Goal: Information Seeking & Learning: Learn about a topic

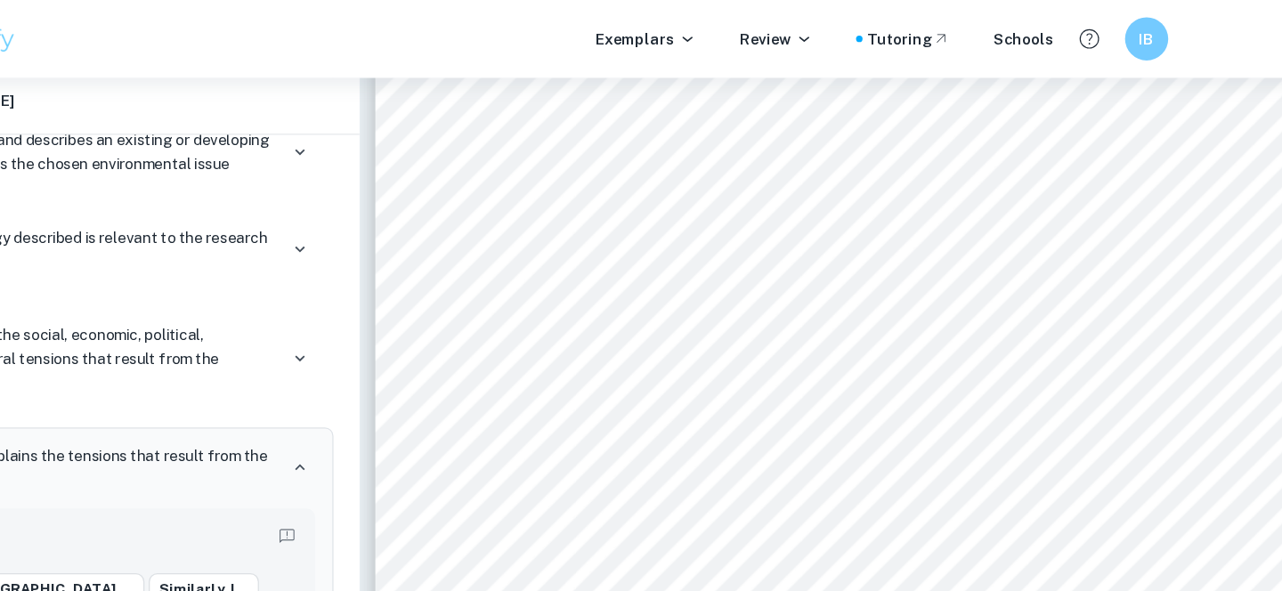
scroll to position [3050, 0]
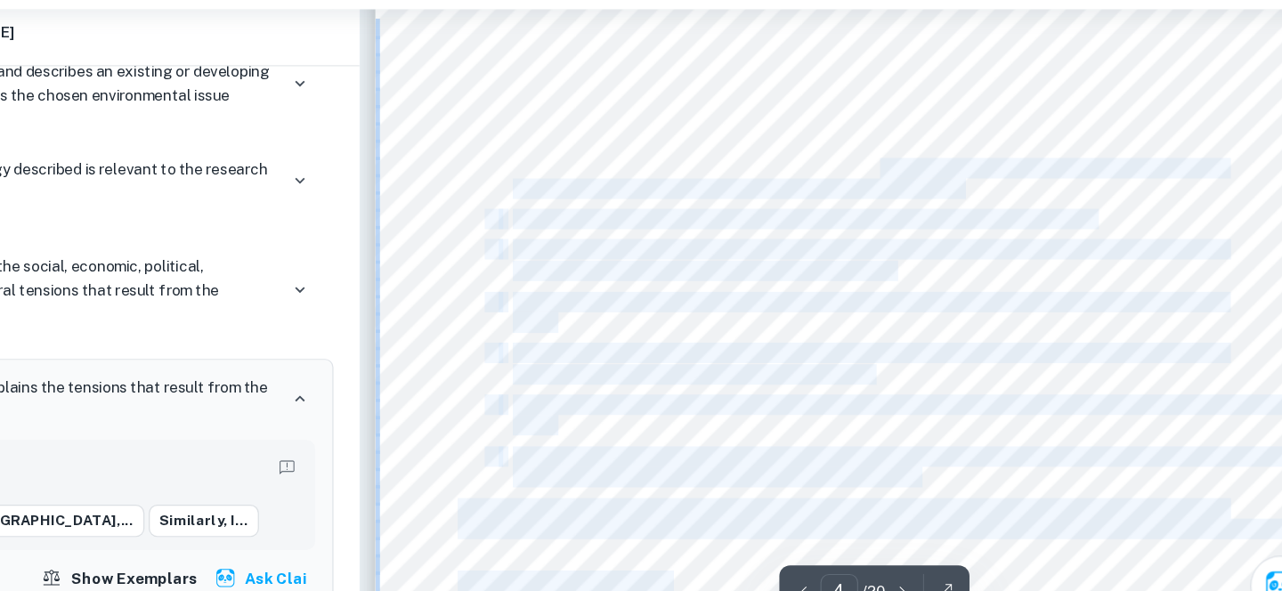
drag, startPoint x: 607, startPoint y: 188, endPoint x: 912, endPoint y: 191, distance: 304.6
click at [912, 191] on div "4 6. Methodology 1. Begin by creating a three-column table (3x21) in Google She…" at bounding box center [884, 543] width 769 height 996
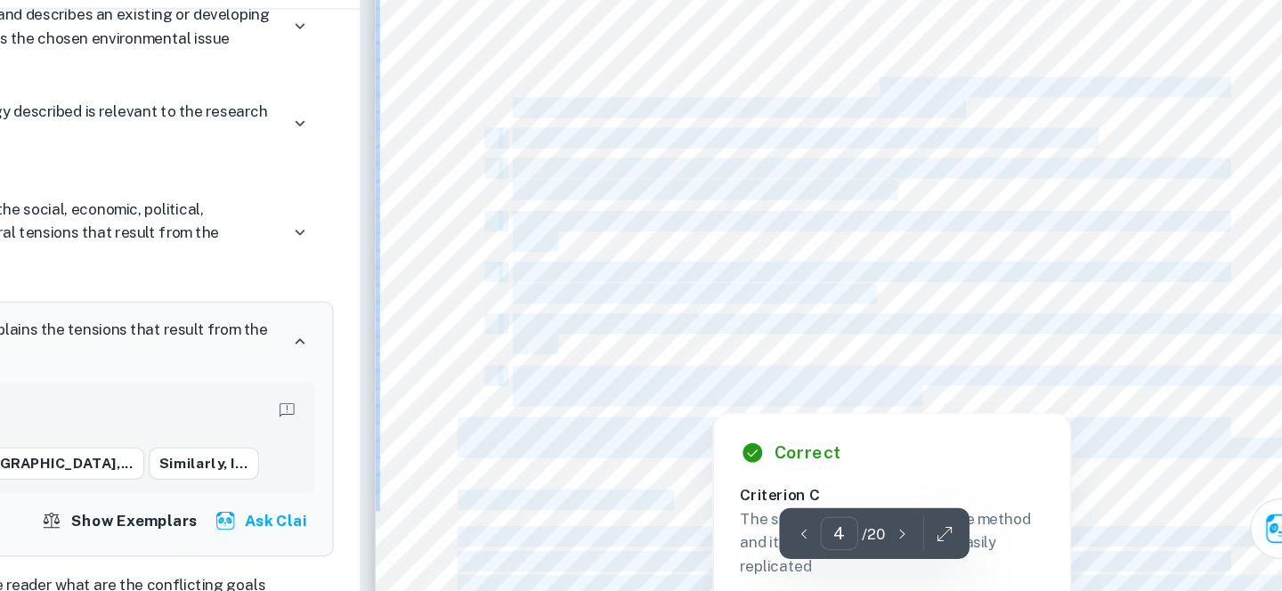
scroll to position [3070, 0]
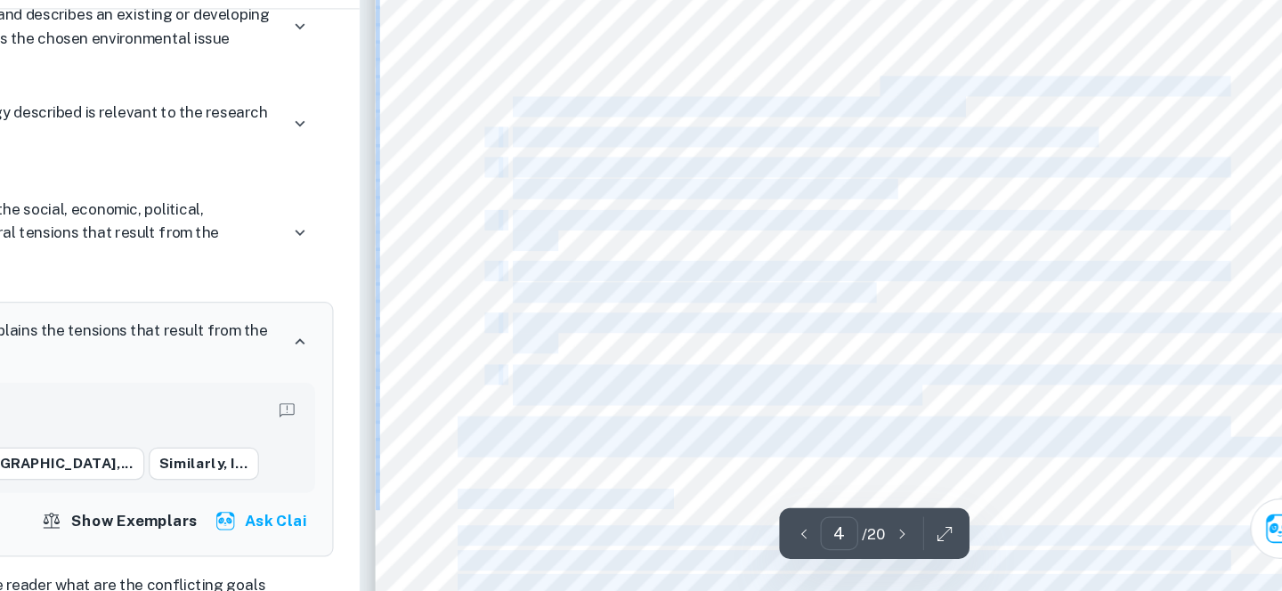
drag, startPoint x: 981, startPoint y: 426, endPoint x: 1068, endPoint y: 467, distance: 96.0
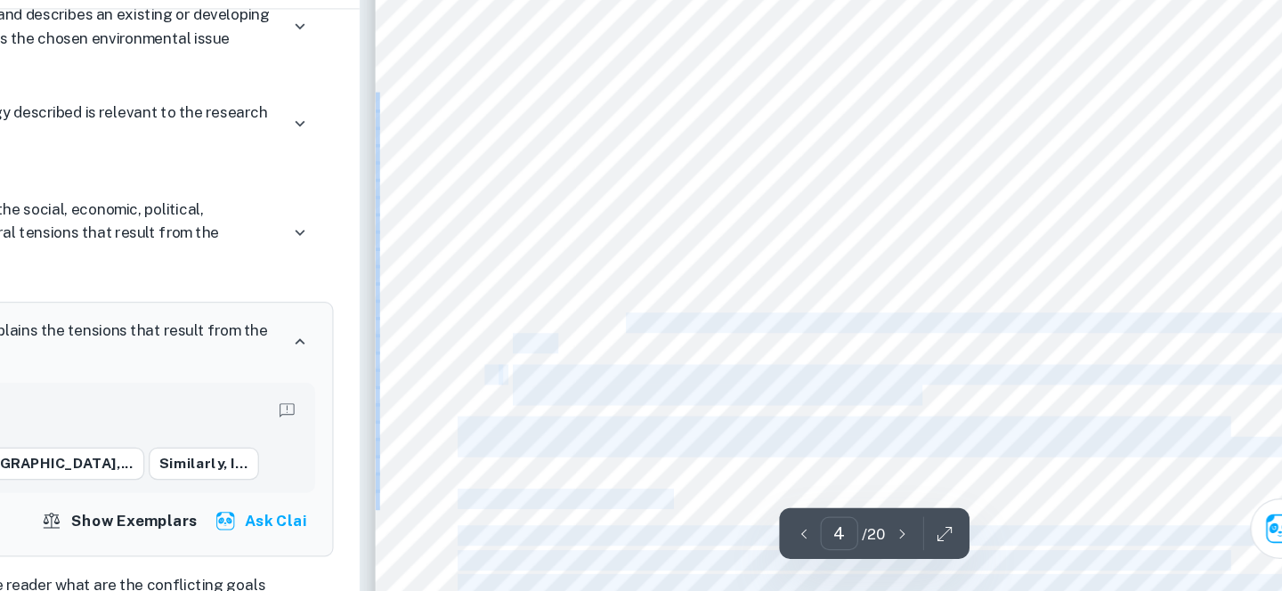
drag, startPoint x: 1083, startPoint y: 472, endPoint x: 704, endPoint y: 374, distance: 390.9
click at [704, 374] on div "4 6. Methodology 1. Begin by creating a three-column table (3x21) in Google She…" at bounding box center [884, 523] width 769 height 996
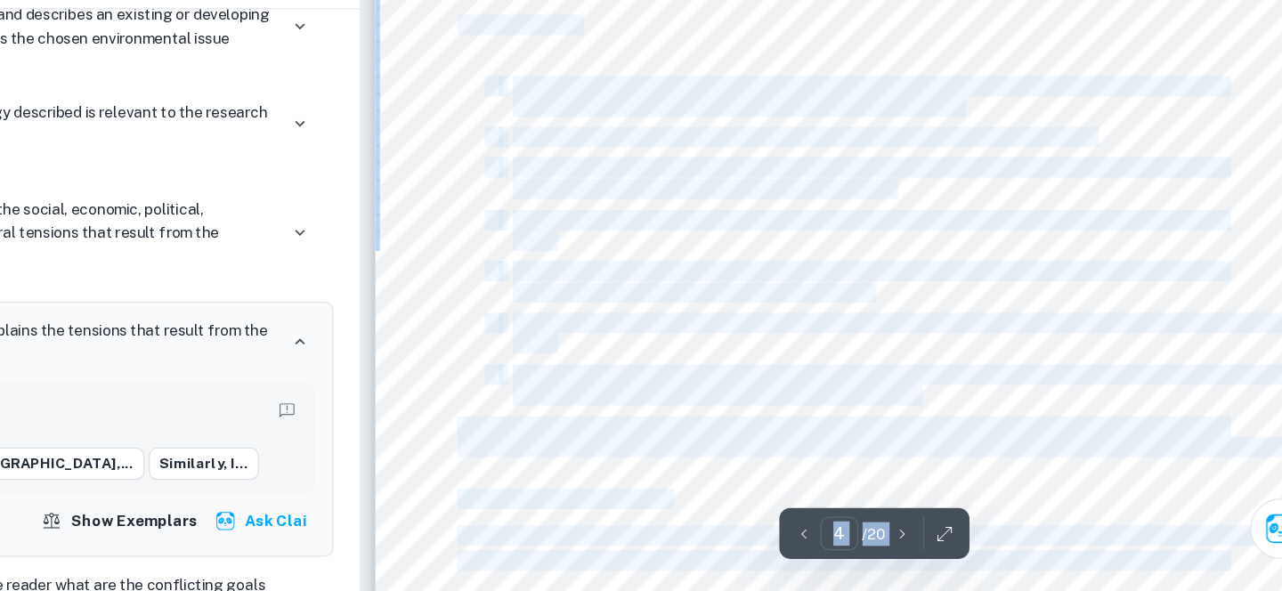
drag, startPoint x: 610, startPoint y: 236, endPoint x: 786, endPoint y: 306, distance: 189.8
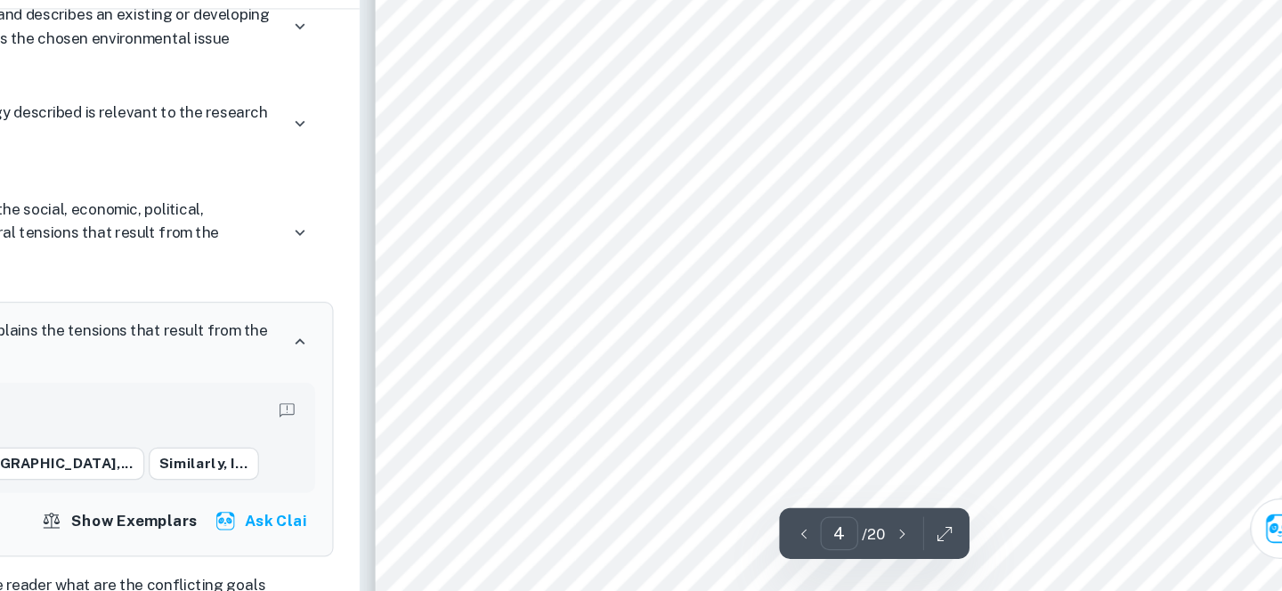
click at [1161, 472] on div "4 6. Methodology 1. Begin by creating a three-column table (3x21) in Google She…" at bounding box center [884, 523] width 769 height 996
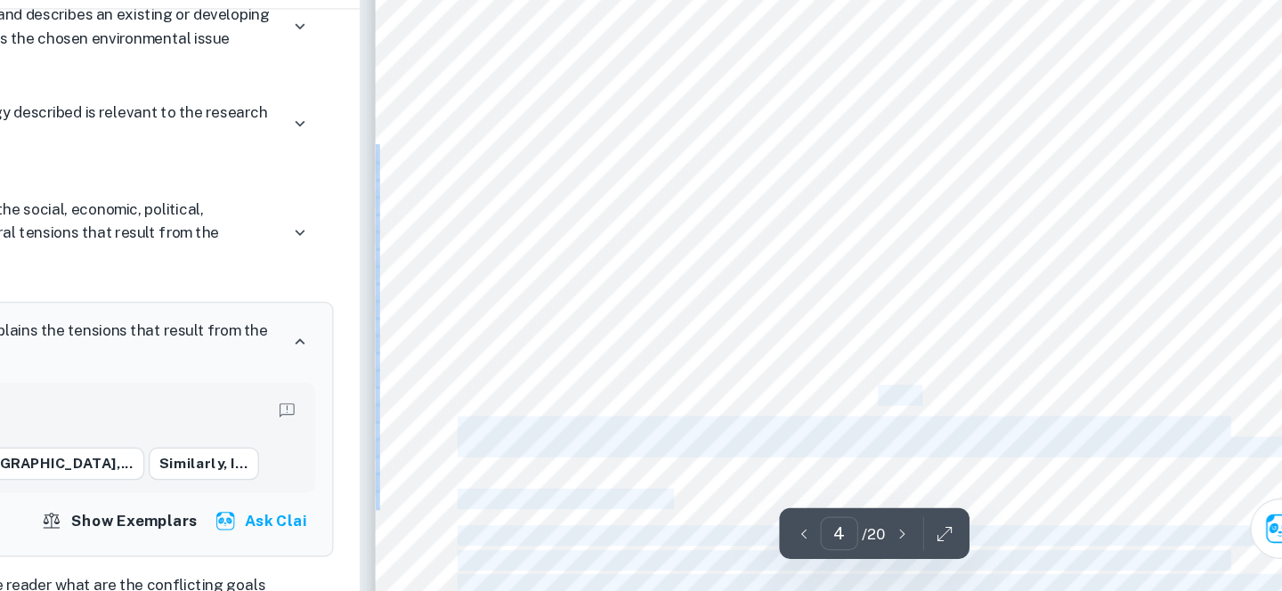
drag, startPoint x: 960, startPoint y: 433, endPoint x: 914, endPoint y: 422, distance: 46.7
click at [914, 422] on div "4 6. Methodology 1. Begin by creating a three-column table (3x21) in Google She…" at bounding box center [884, 523] width 769 height 996
click at [972, 426] on div "4 6. Methodology 1. Begin by creating a three-column table (3x21) in Google She…" at bounding box center [884, 523] width 769 height 996
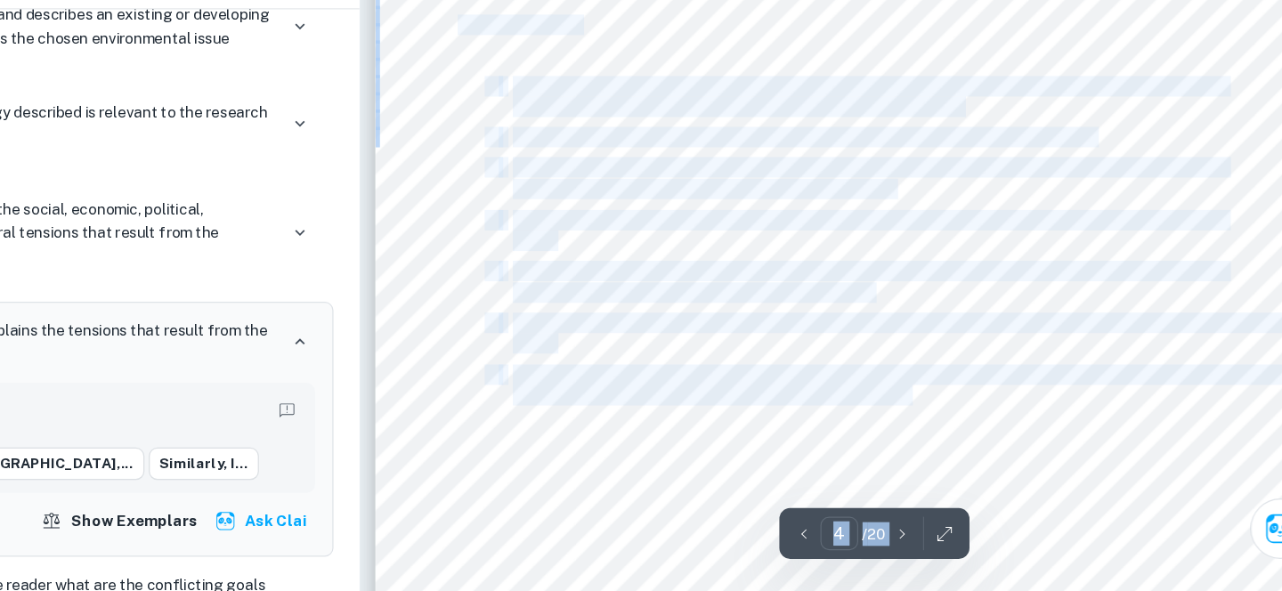
drag, startPoint x: 890, startPoint y: 424, endPoint x: 945, endPoint y: 432, distance: 55.8
copy div "Written by [PERSON_NAME] Clai Correct Criterion D The data presented is either …"
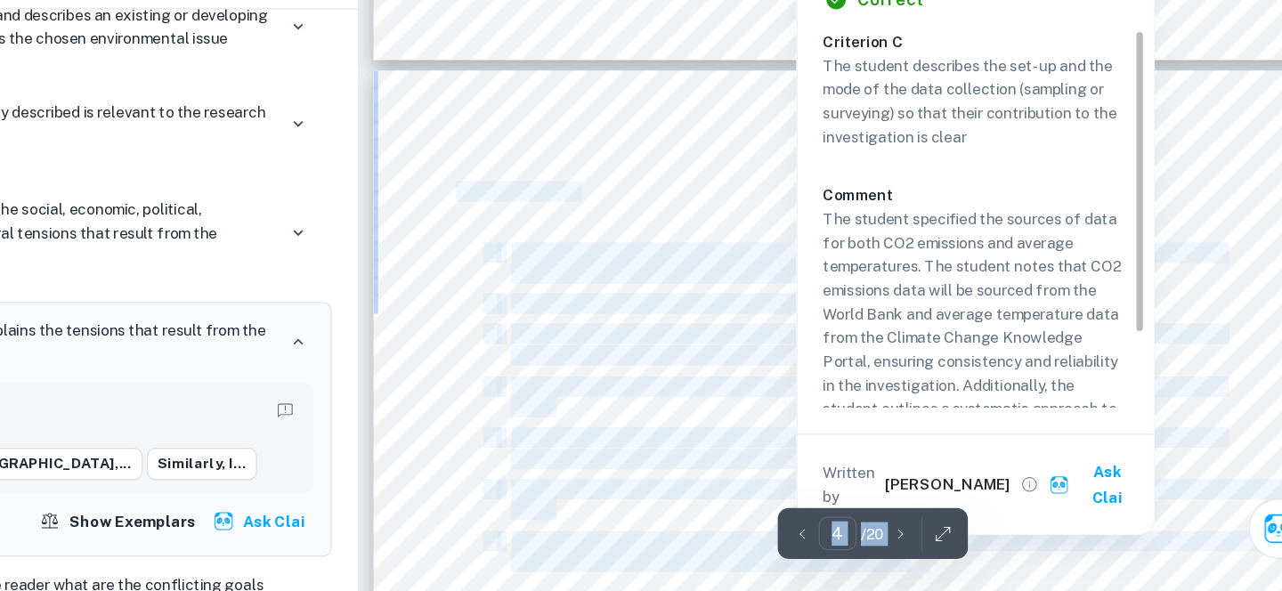
scroll to position [2959, 0]
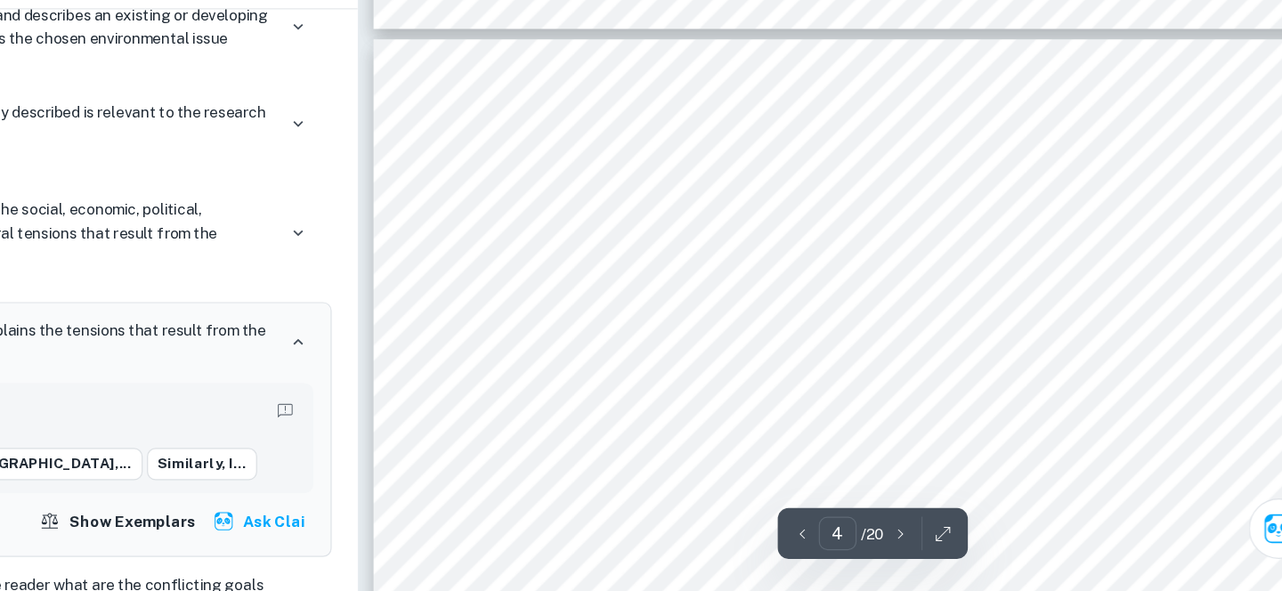
drag, startPoint x: 612, startPoint y: 279, endPoint x: 685, endPoint y: 318, distance: 82.9
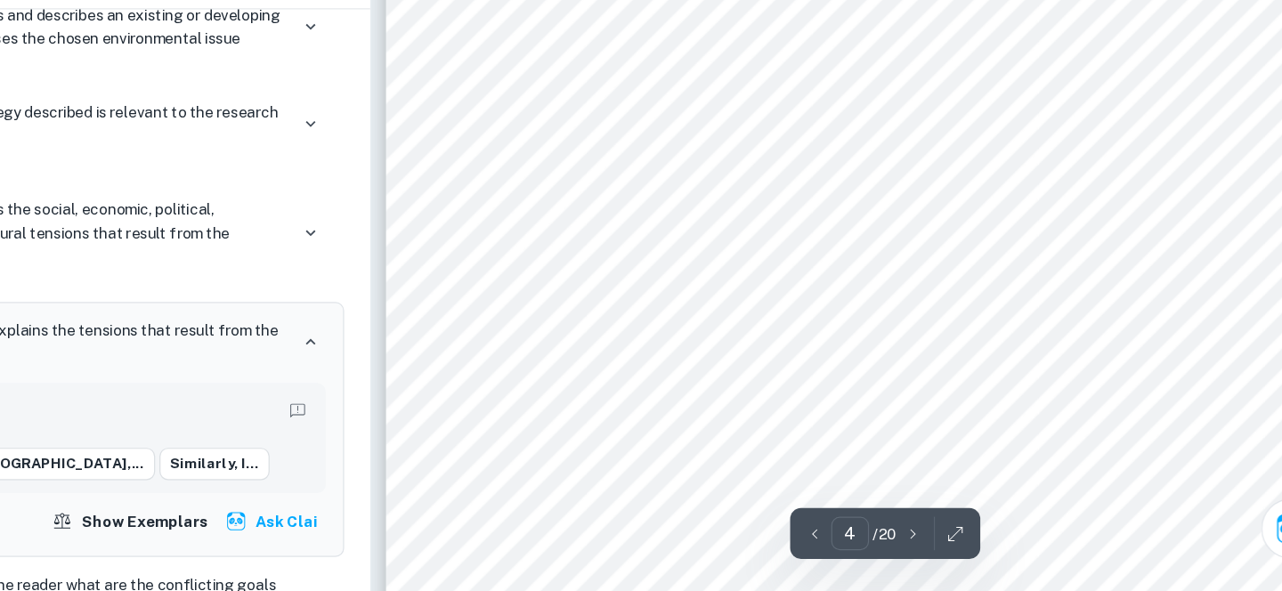
scroll to position [3322, 0]
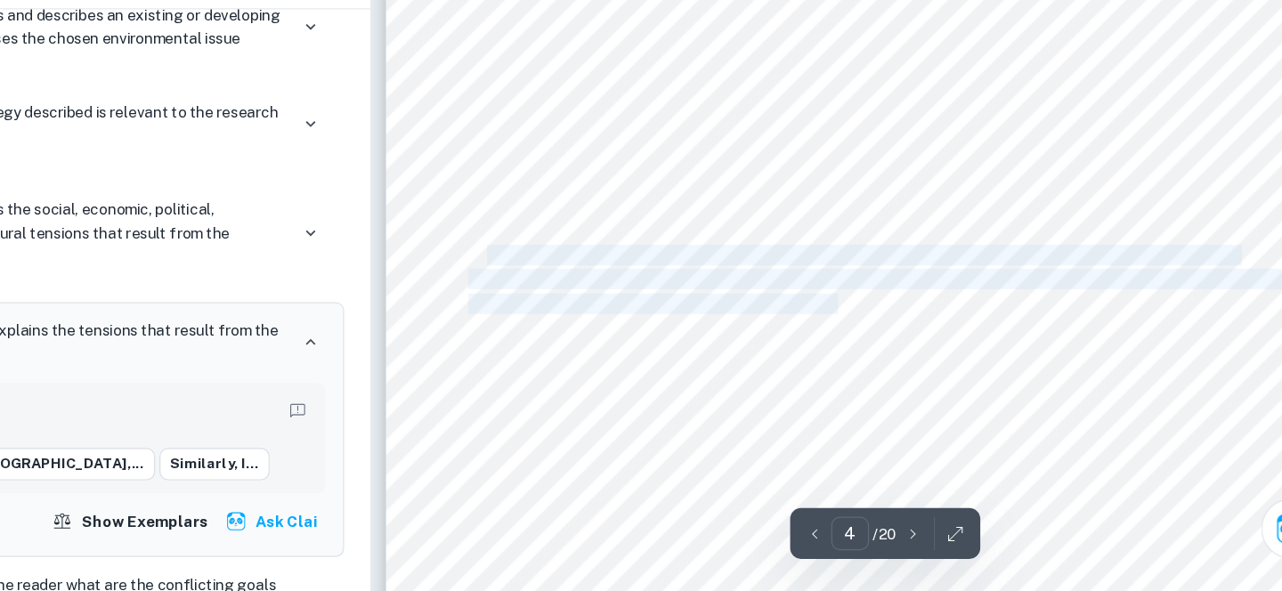
drag, startPoint x: 582, startPoint y: 310, endPoint x: 881, endPoint y: 365, distance: 303.4
click at [879, 362] on div "4 6. Methodology 1. Begin by creating a three-column table (3x21) in Google She…" at bounding box center [884, 271] width 769 height 996
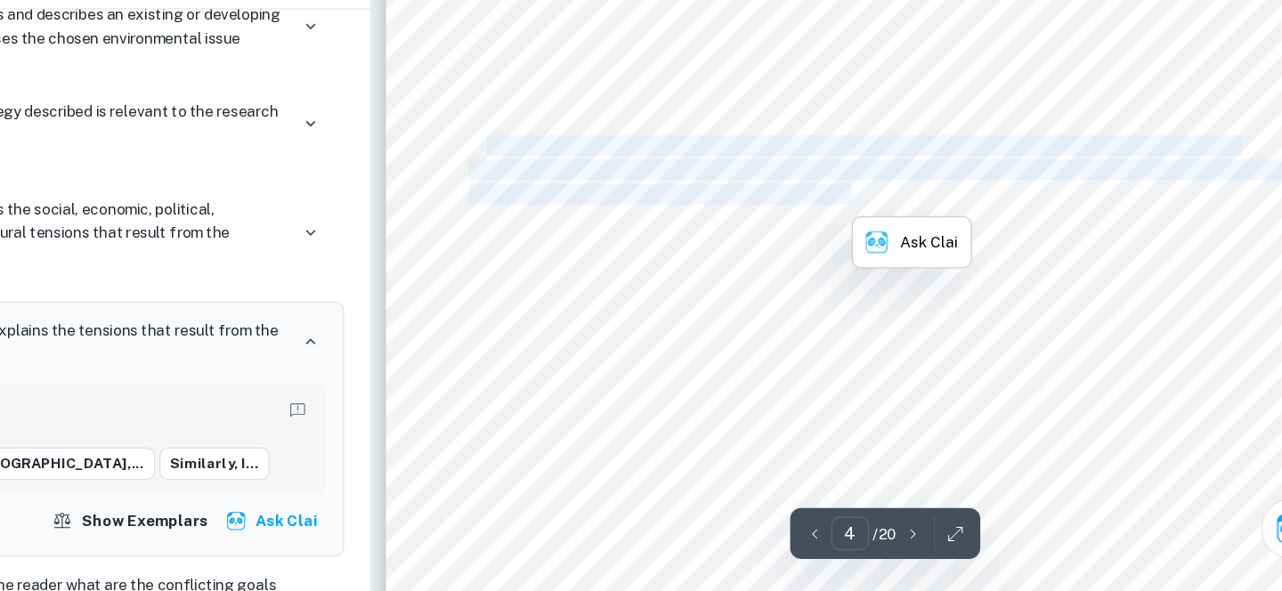
scroll to position [3428, 0]
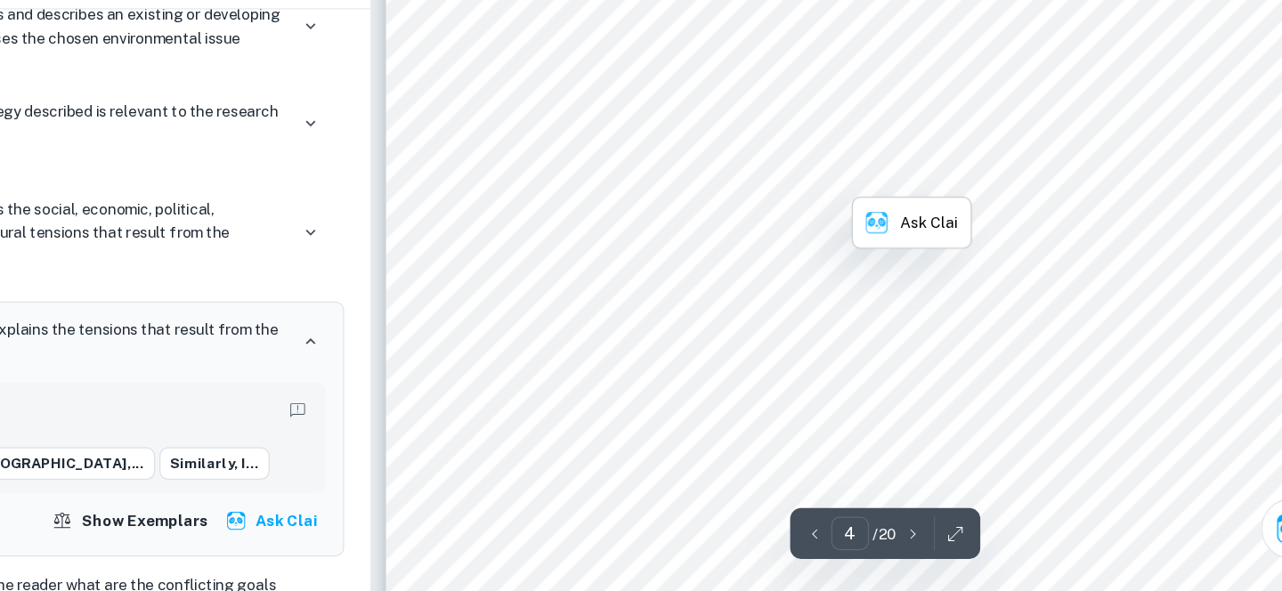
click at [855, 362] on div "4 6. Methodology 1. Begin by creating a three-column table (3x21) in Google She…" at bounding box center [884, 165] width 769 height 996
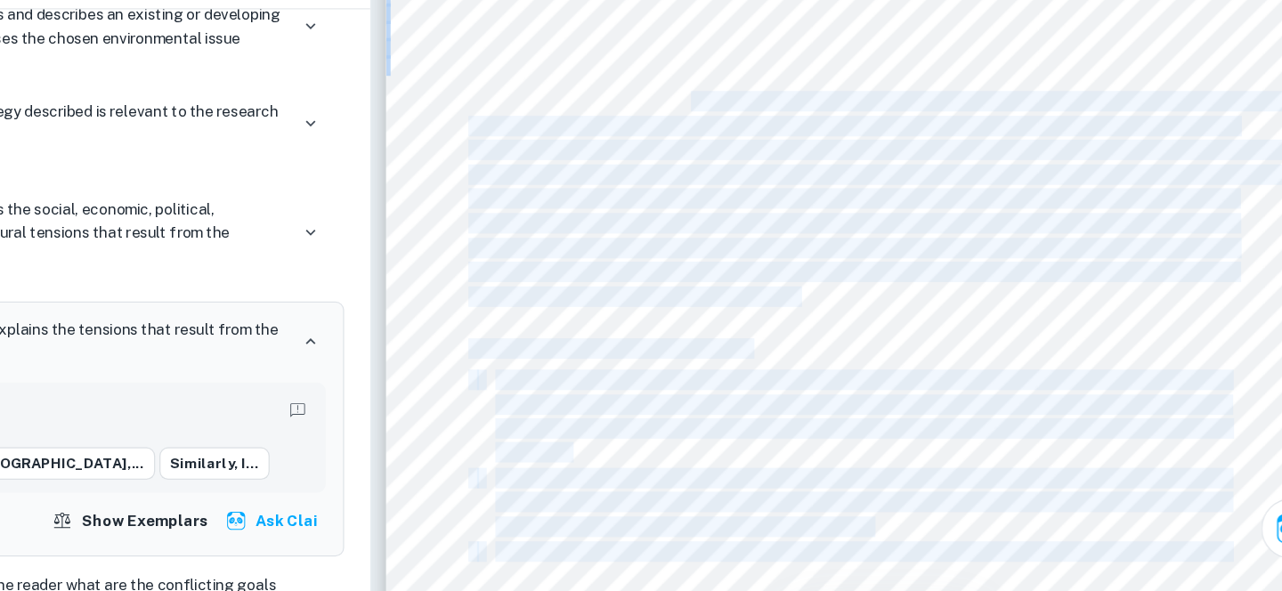
drag, startPoint x: 855, startPoint y: 362, endPoint x: 748, endPoint y: 192, distance: 200.1
click at [748, 192] on div "4 6. Methodology 1. Begin by creating a three-column table (3x21) in Google She…" at bounding box center [884, 165] width 769 height 996
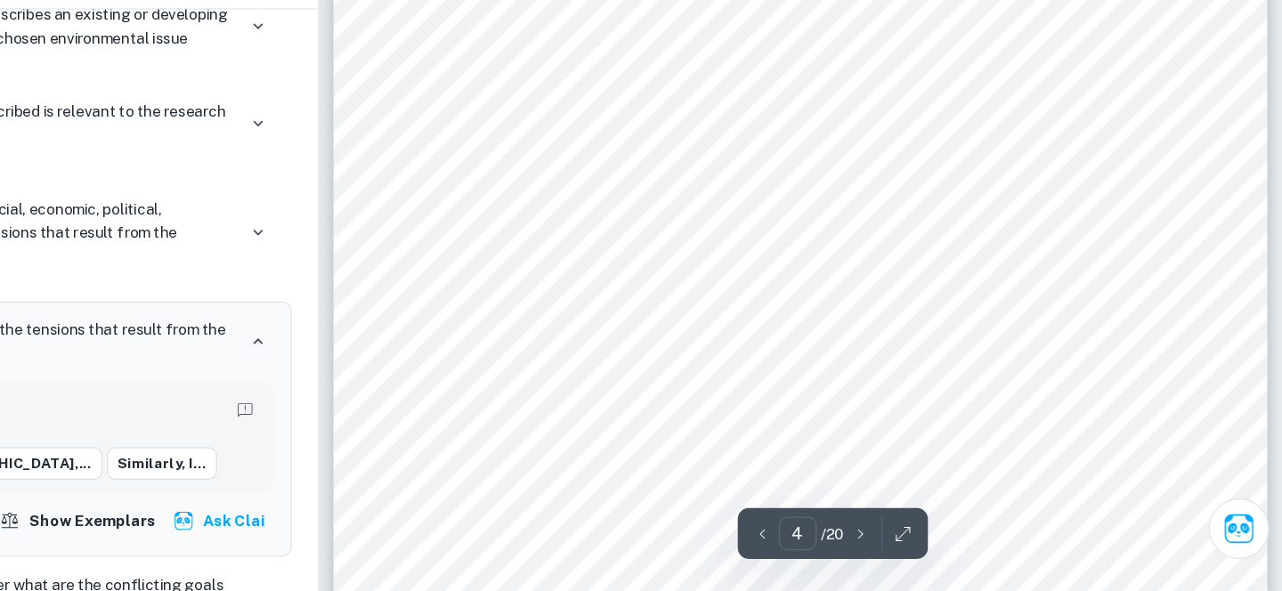
click at [572, 181] on span "The selection of Indonesia and [GEOGRAPHIC_DATA] for comparison is pertinent du…" at bounding box center [929, 188] width 723 height 15
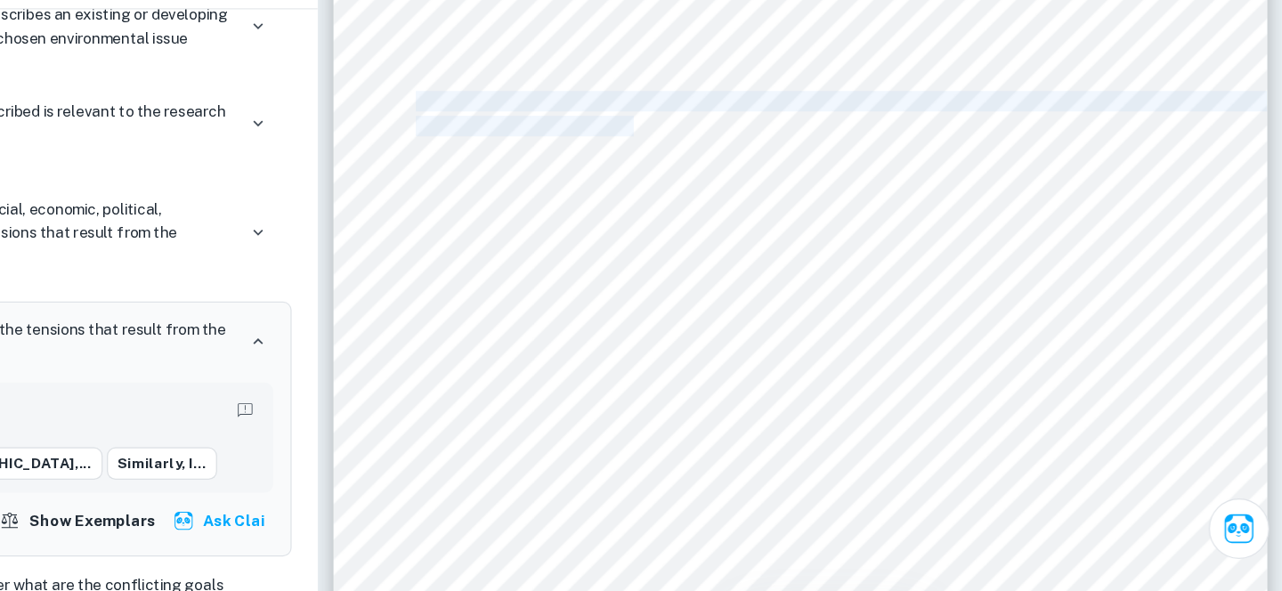
drag, startPoint x: 572, startPoint y: 181, endPoint x: 747, endPoint y: 212, distance: 178.2
click at [747, 212] on div "4 6. Methodology 1. Begin by creating a three-column table (3x21) in Google She…" at bounding box center [884, 165] width 769 height 996
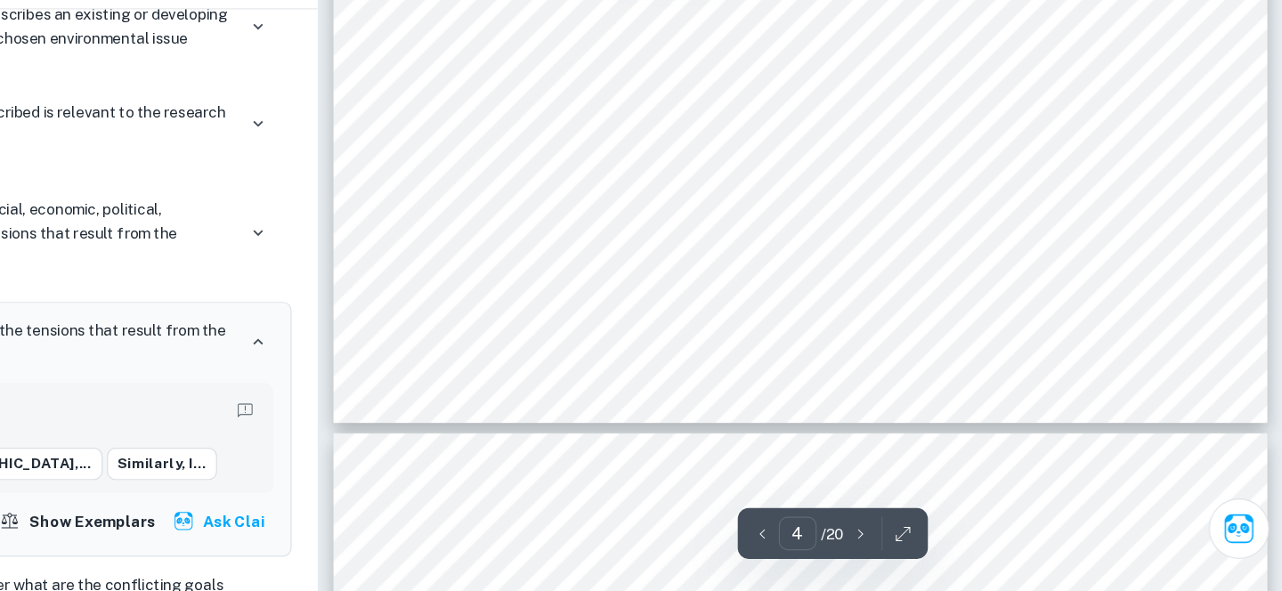
scroll to position [3651, 0]
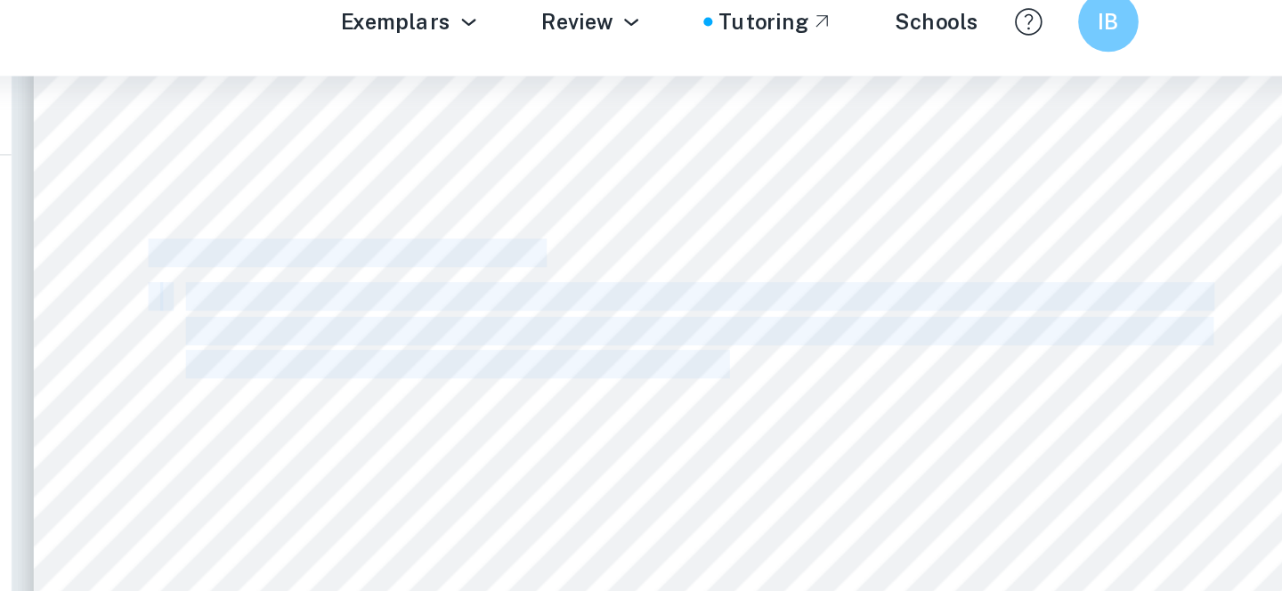
drag, startPoint x: 777, startPoint y: 160, endPoint x: 911, endPoint y: 240, distance: 155.3
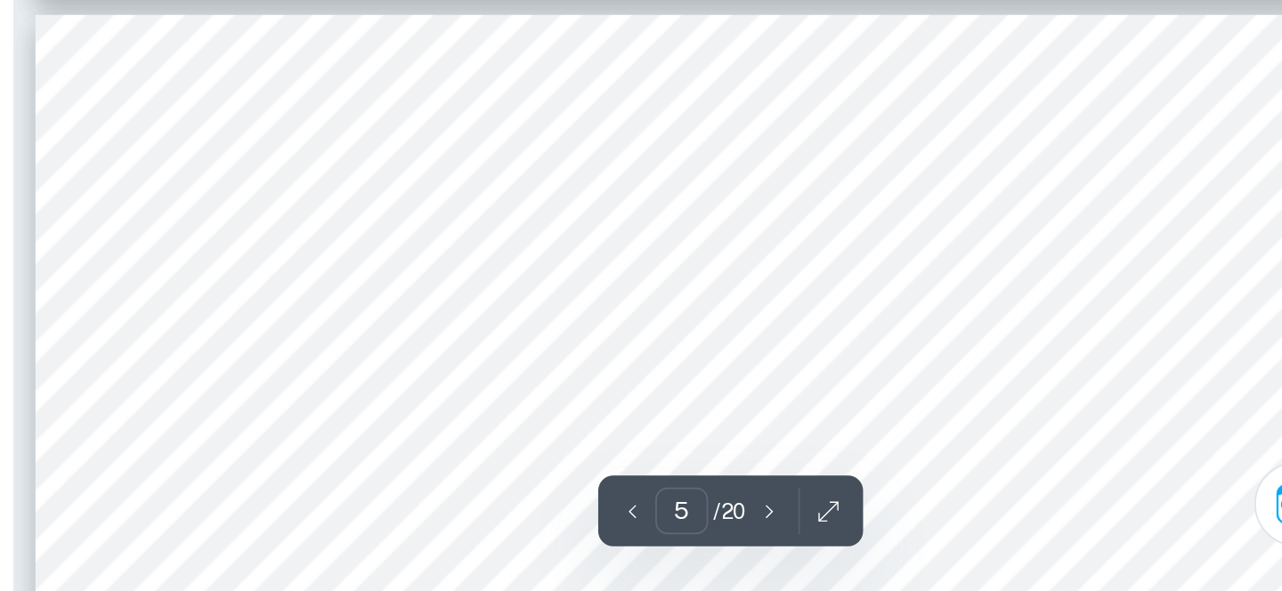
scroll to position [3853, 0]
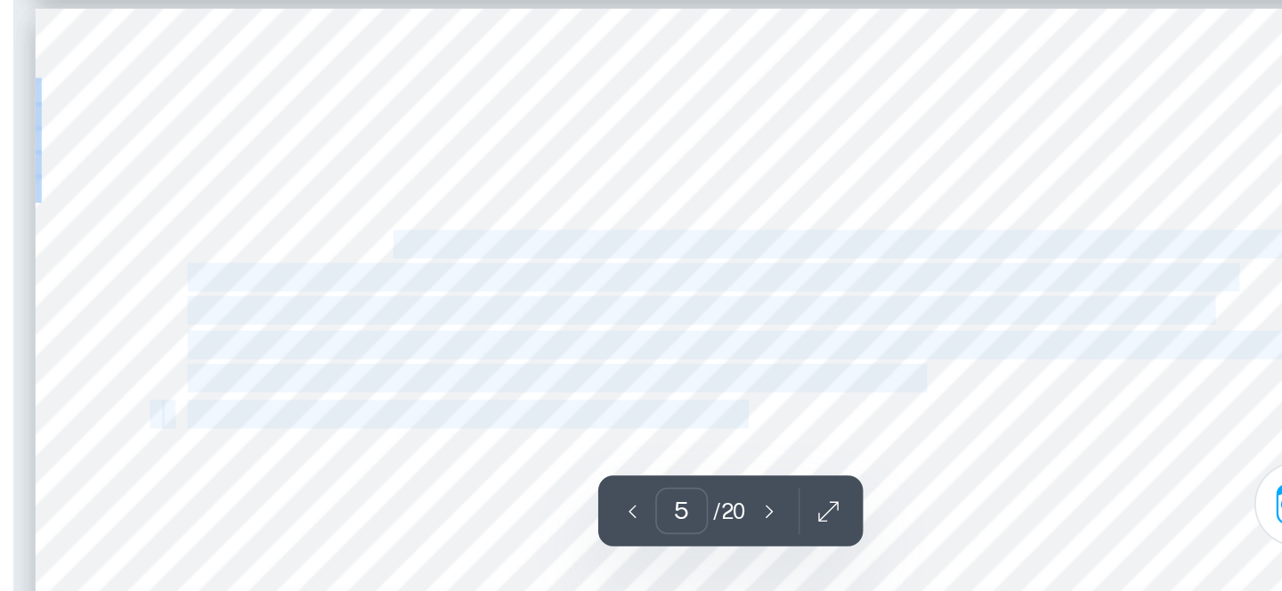
drag, startPoint x: 711, startPoint y: 380, endPoint x: 926, endPoint y: 479, distance: 236.3
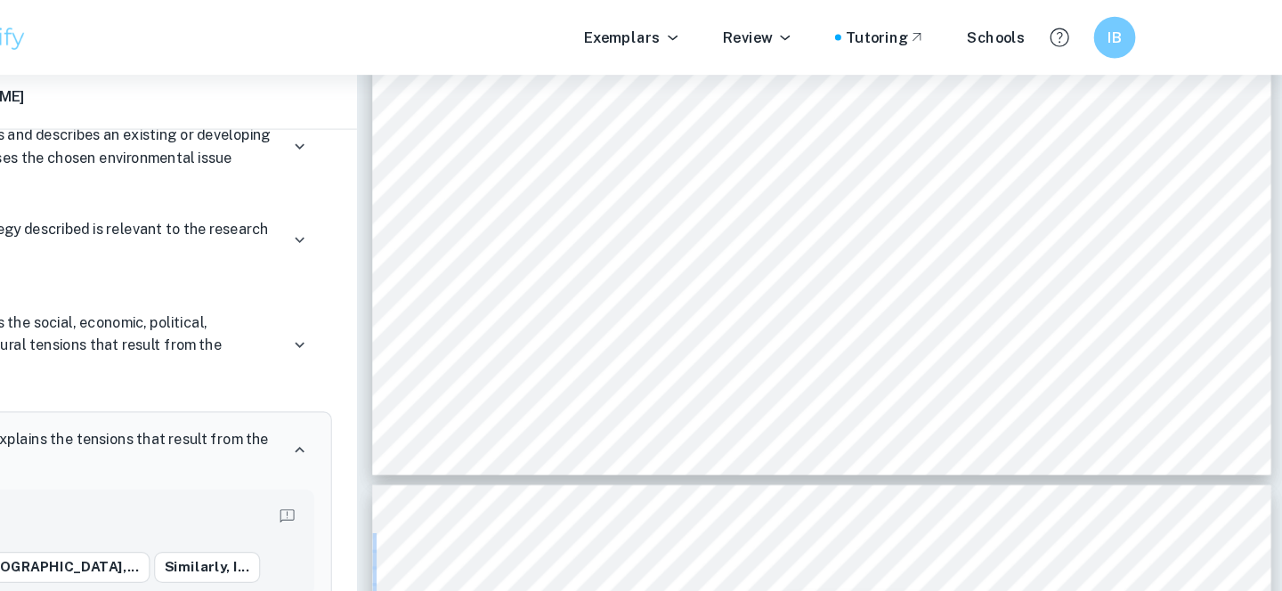
scroll to position [3842, 0]
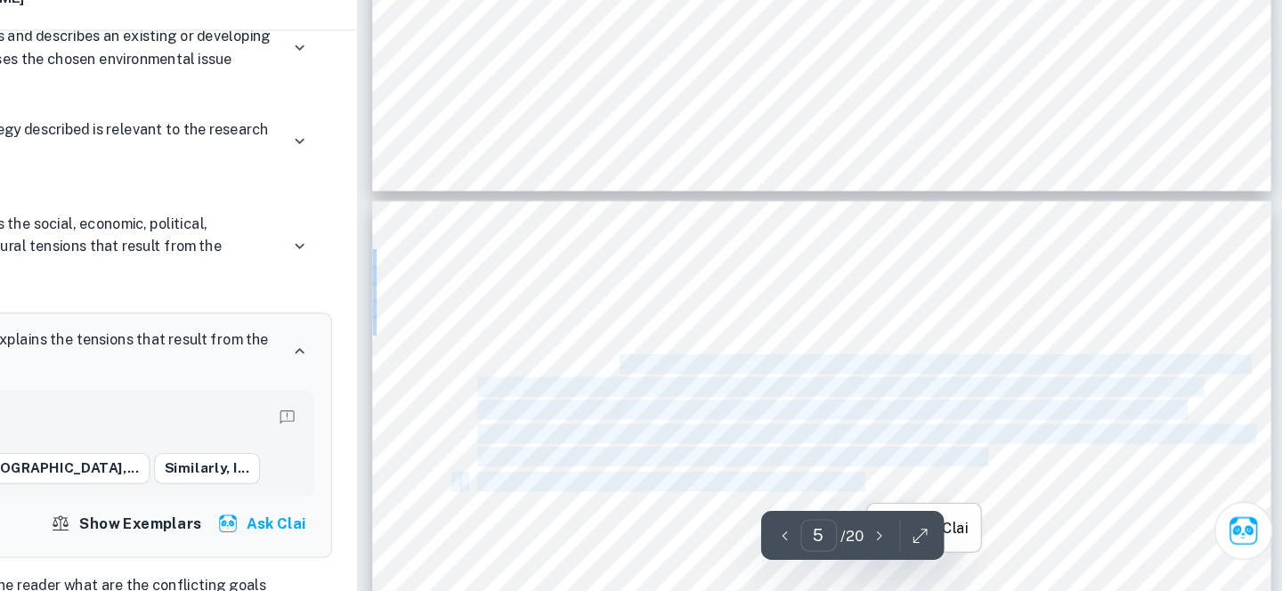
click at [966, 438] on span "essential to follow expert recommendations, such as positioning the laptop at e…" at bounding box center [892, 436] width 605 height 15
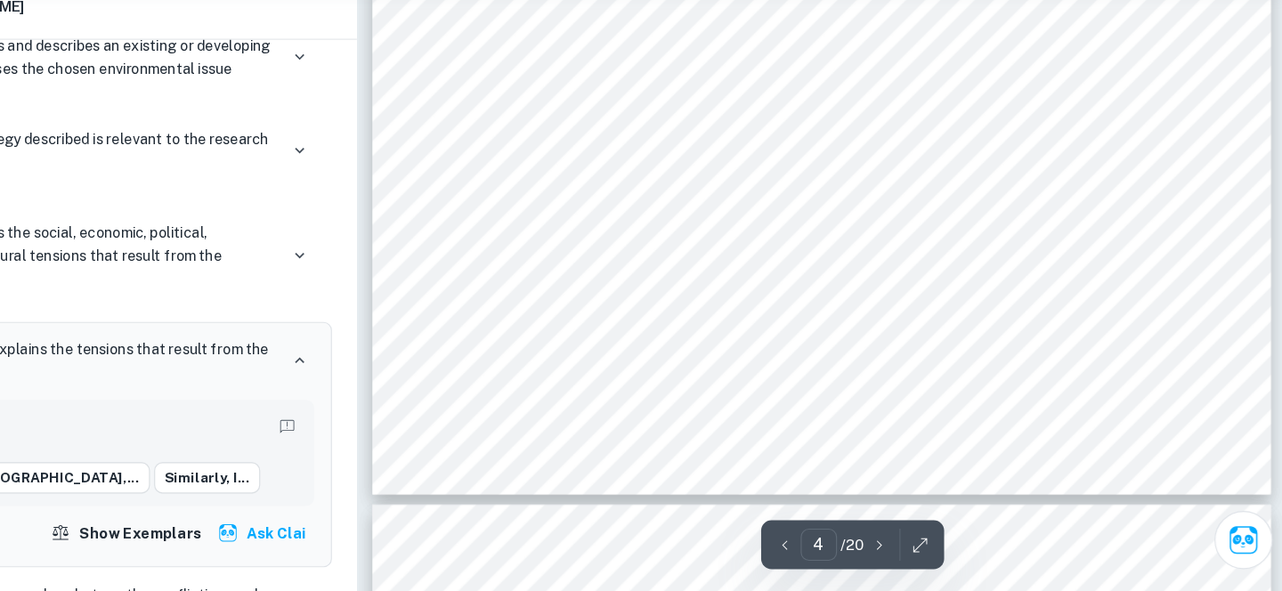
scroll to position [3595, 0]
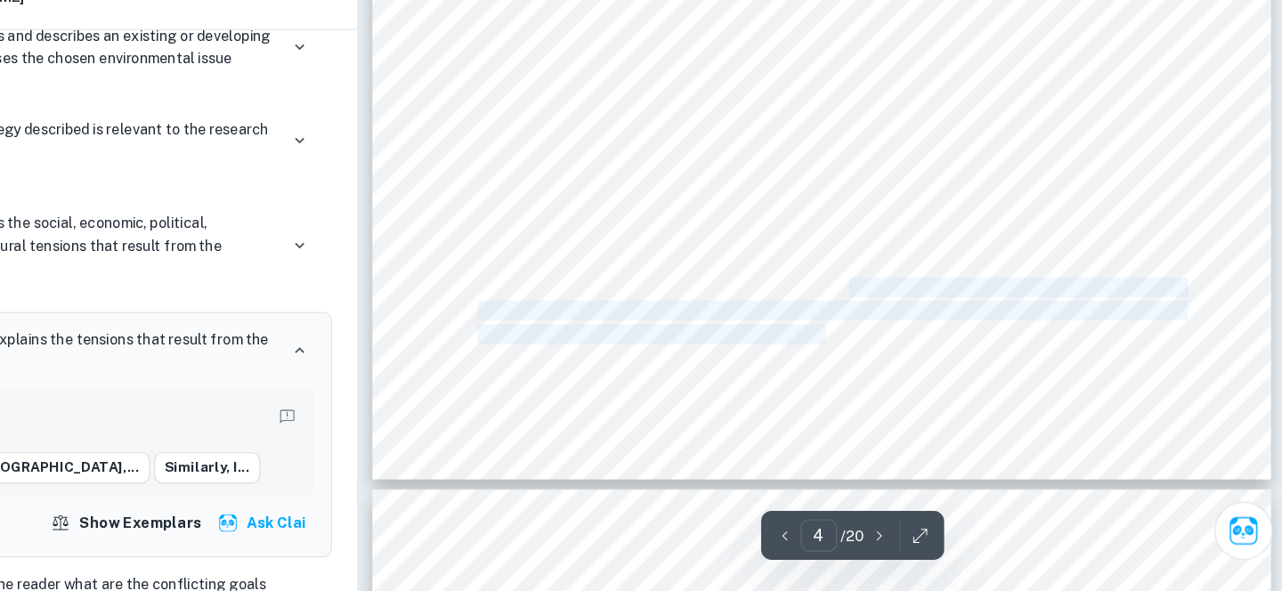
drag, startPoint x: 906, startPoint y: 335, endPoint x: 889, endPoint y: 364, distance: 33.9
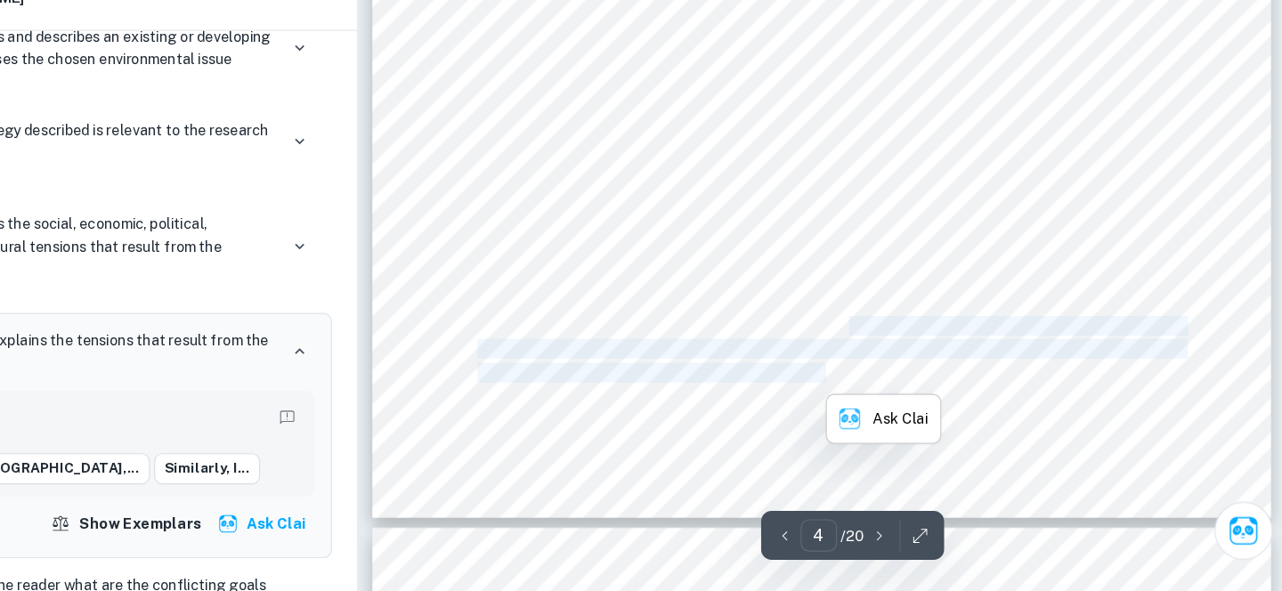
scroll to position [4012, 0]
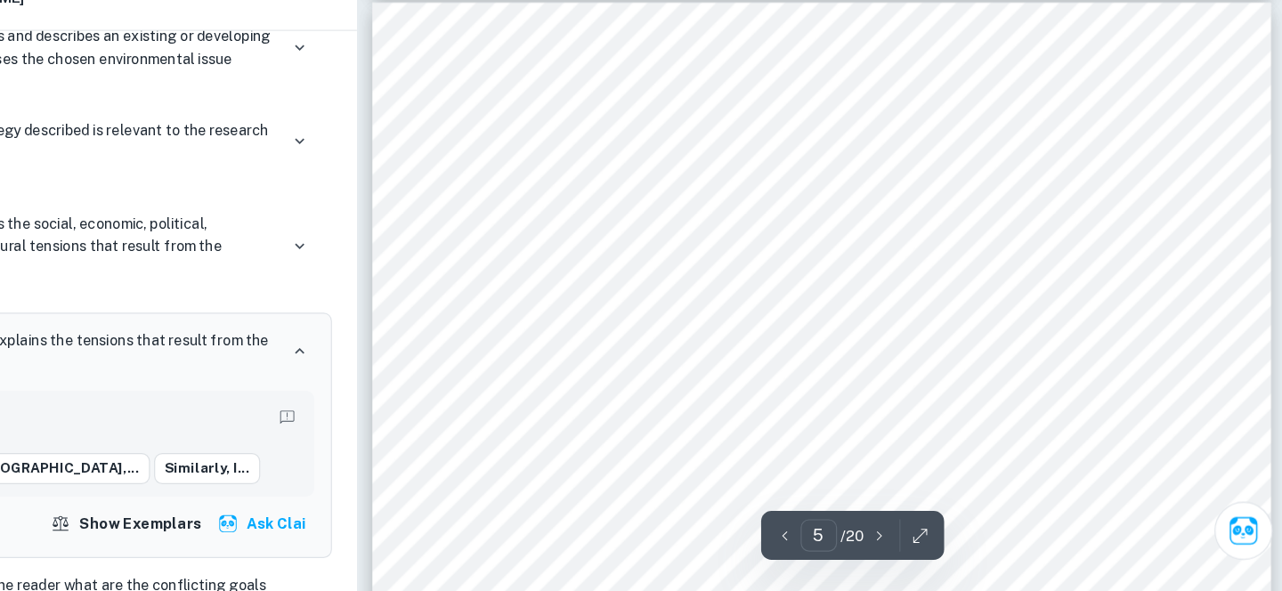
click at [703, 293] on span "10 minute breaks every hour ([PERSON_NAME]). Additionally, maintaining proper p…" at bounding box center [921, 287] width 662 height 15
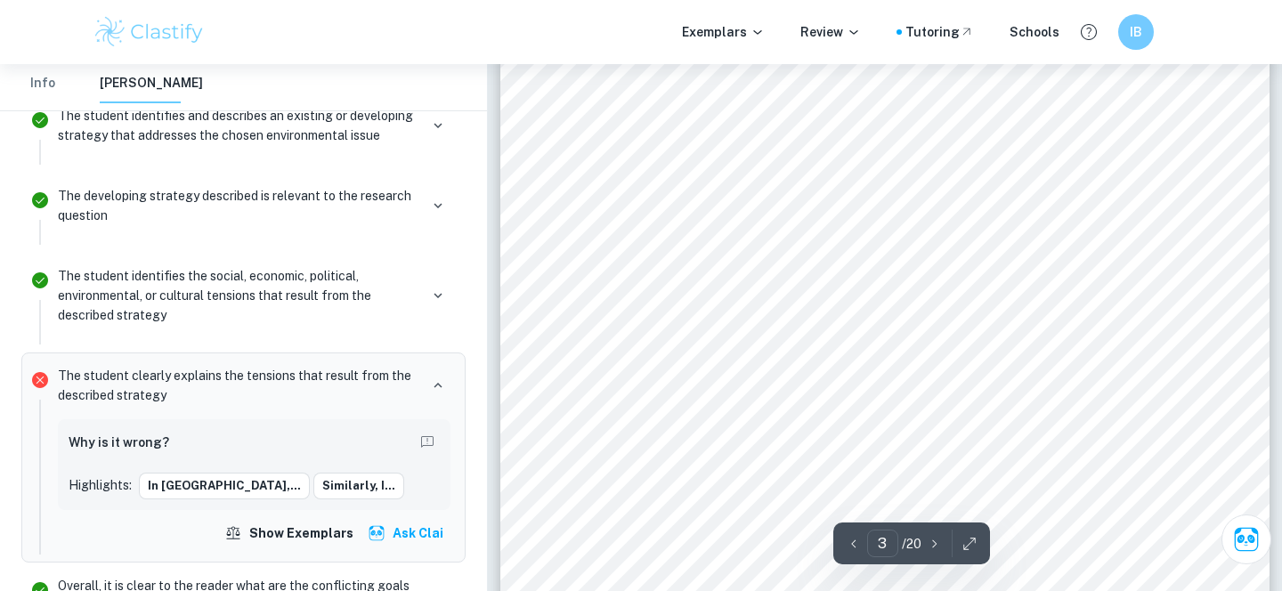
scroll to position [2189, 0]
